Goal: Task Accomplishment & Management: Manage account settings

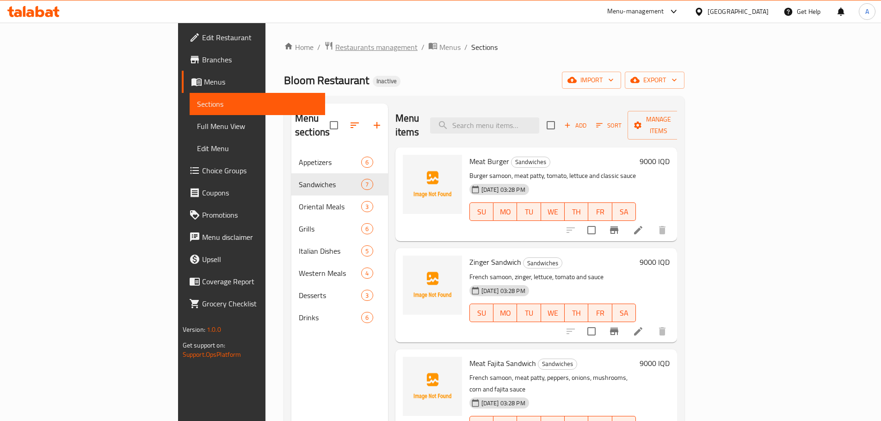
click at [335, 51] on span "Restaurants management" at bounding box center [376, 47] width 82 height 11
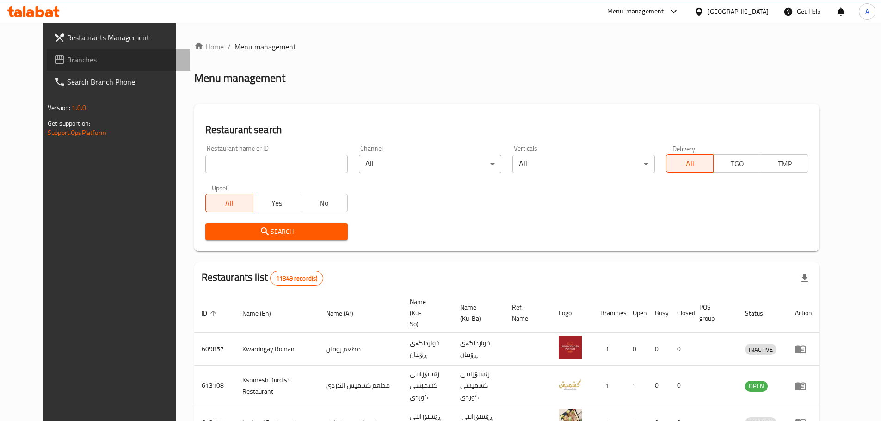
click at [67, 59] on span "Branches" at bounding box center [125, 59] width 116 height 11
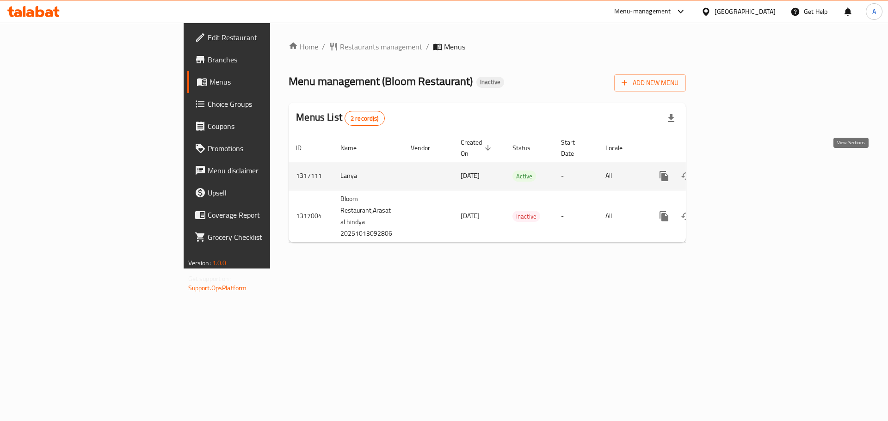
click at [742, 165] on link "enhanced table" at bounding box center [731, 176] width 22 height 22
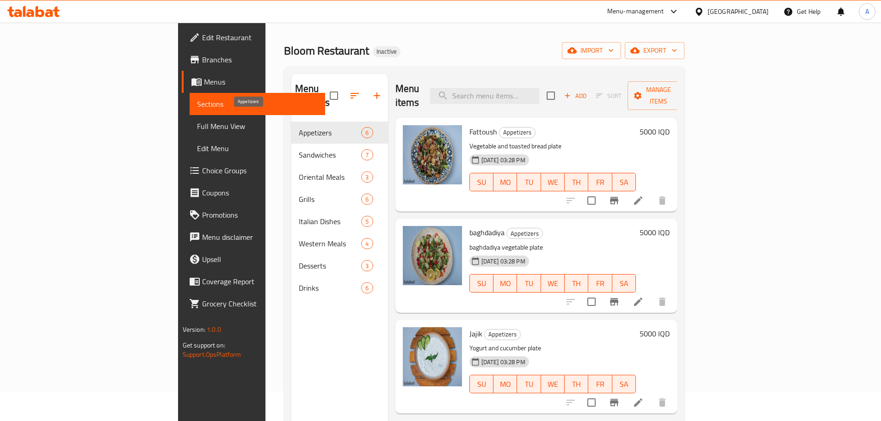
scroll to position [46, 0]
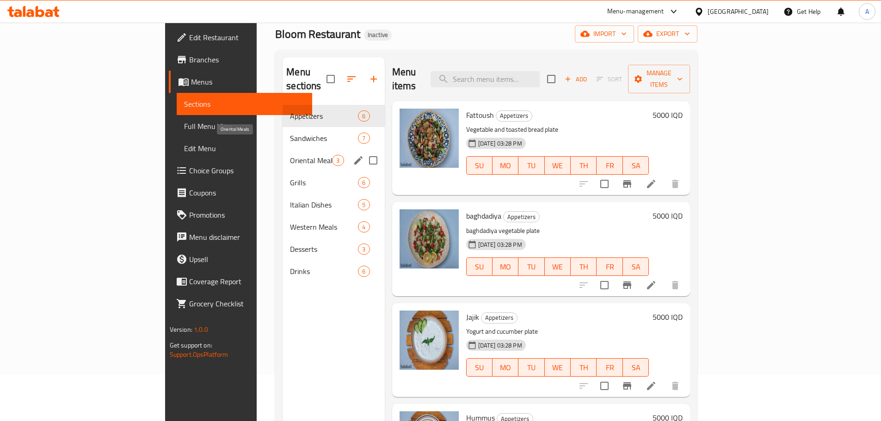
click at [290, 133] on span "Sandwiches" at bounding box center [324, 138] width 68 height 11
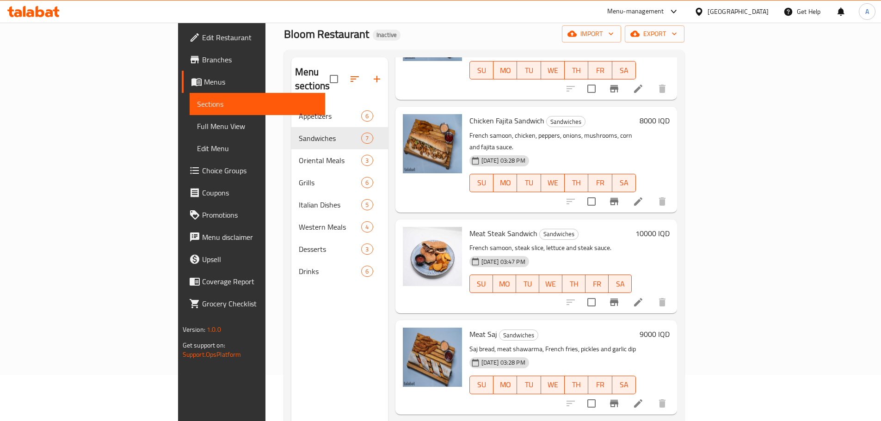
scroll to position [130, 0]
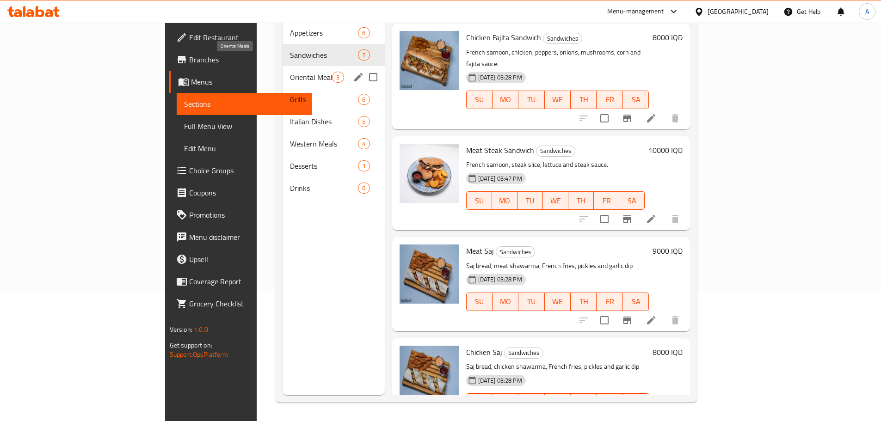
click at [290, 72] on span "Oriental Meals" at bounding box center [311, 77] width 42 height 11
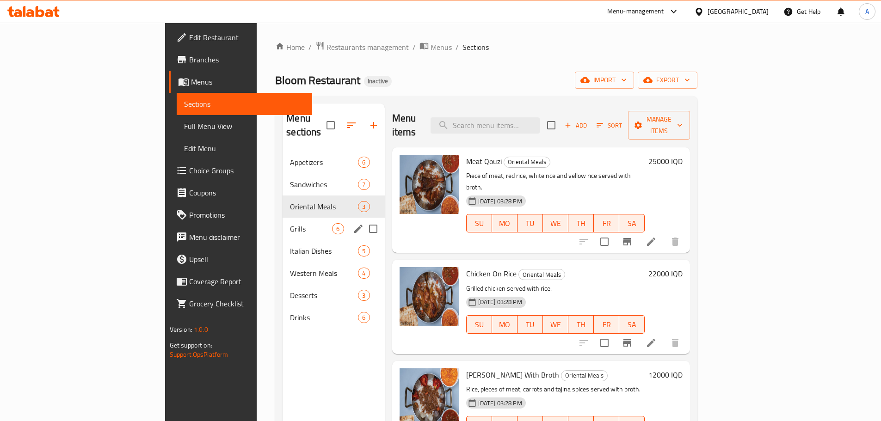
click at [290, 223] on span "Grills" at bounding box center [311, 228] width 42 height 11
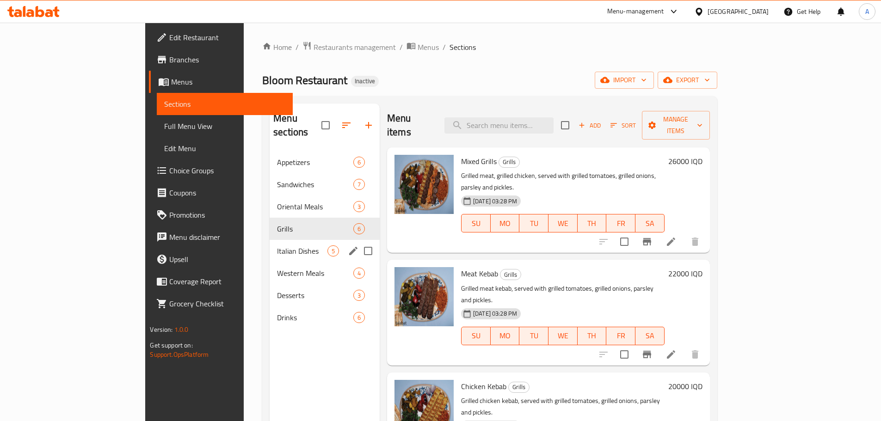
click at [277, 246] on span "Italian Dishes" at bounding box center [302, 251] width 50 height 11
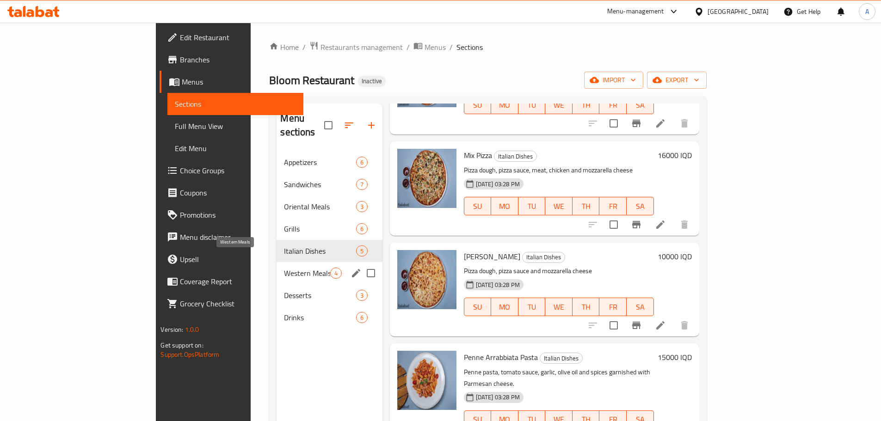
click at [284, 268] on span "Western Meals" at bounding box center [307, 273] width 46 height 11
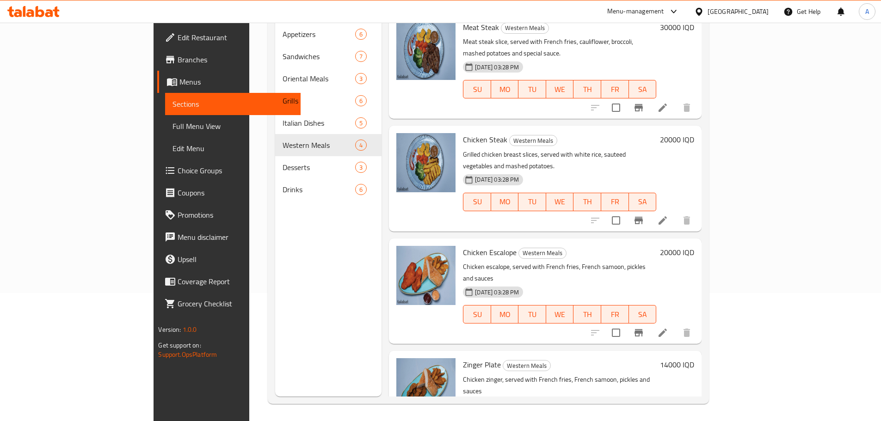
scroll to position [130, 0]
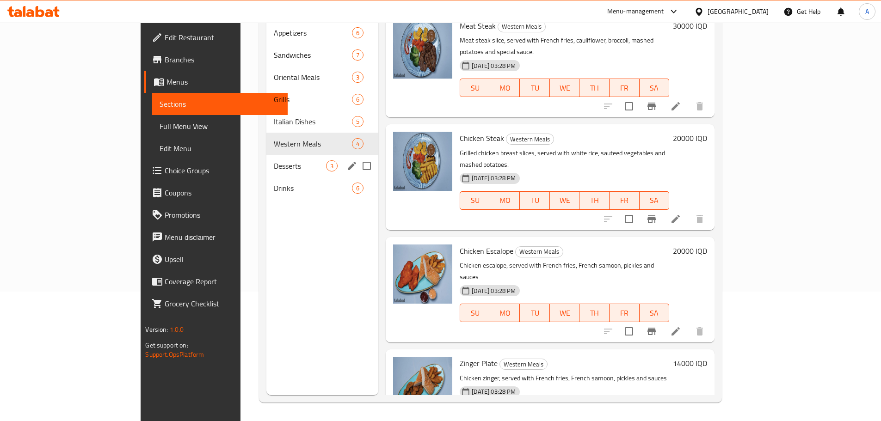
click at [274, 161] on span "Desserts" at bounding box center [300, 166] width 52 height 11
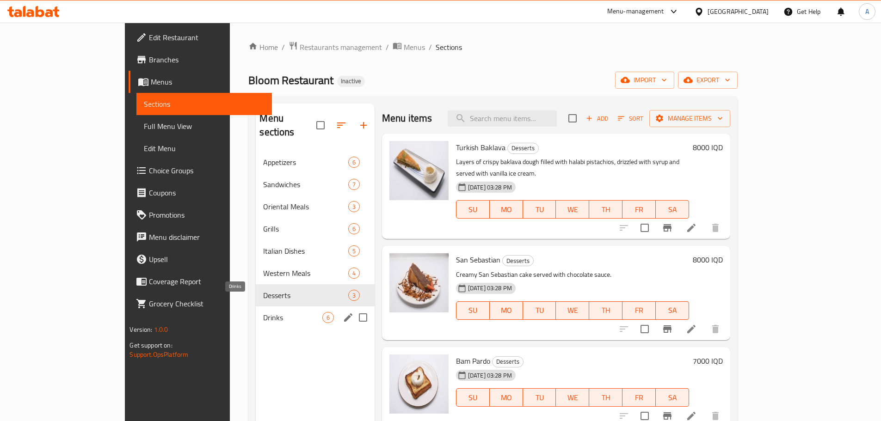
click at [263, 312] on span "Drinks" at bounding box center [292, 317] width 59 height 11
